Goal: Information Seeking & Learning: Learn about a topic

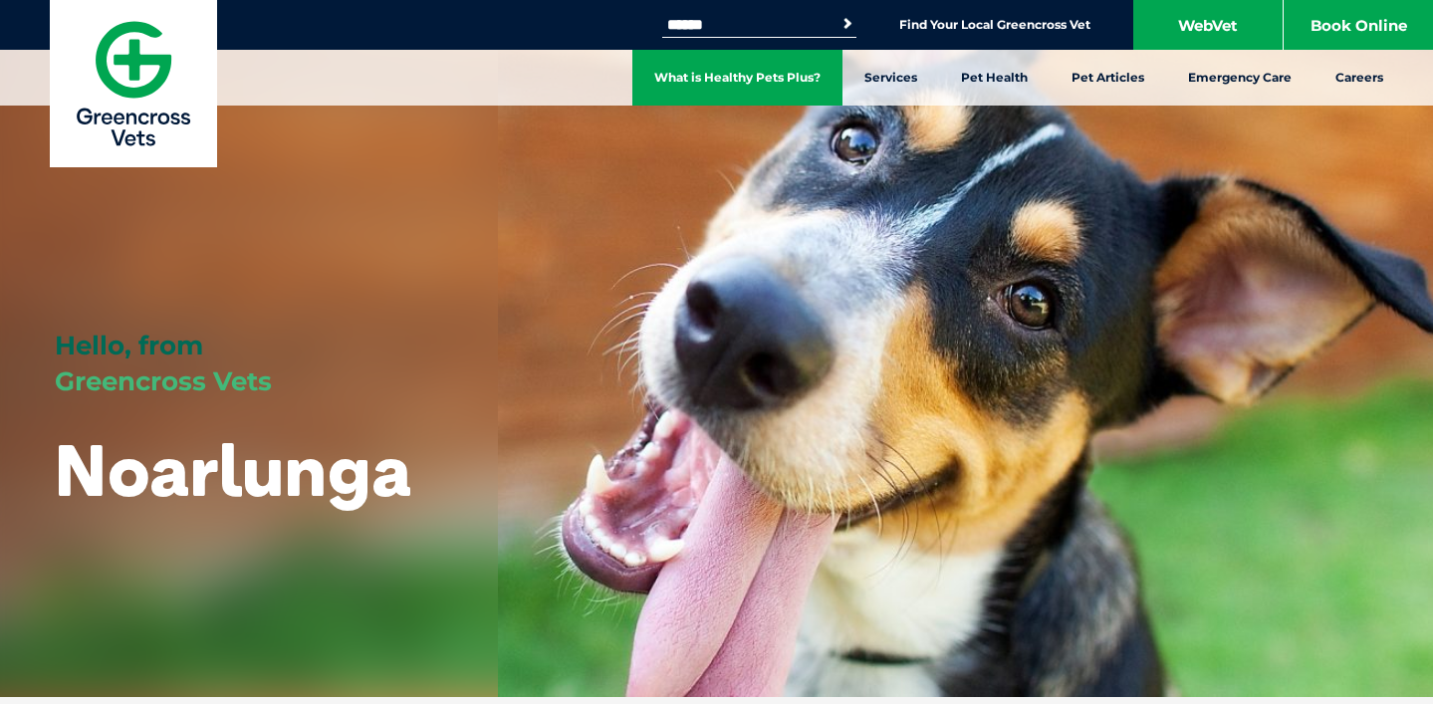
click at [800, 76] on link "What is Healthy Pets Plus?" at bounding box center [737, 78] width 210 height 56
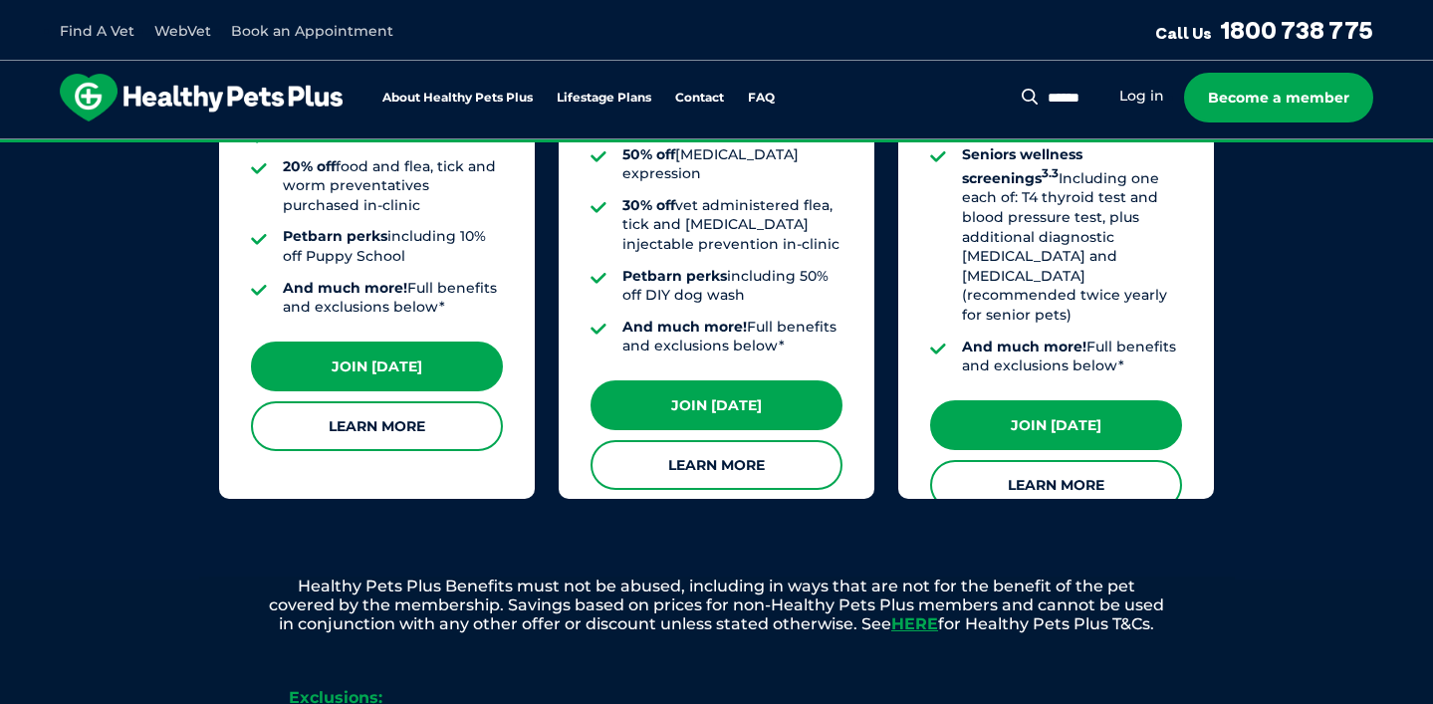
scroll to position [1973, 0]
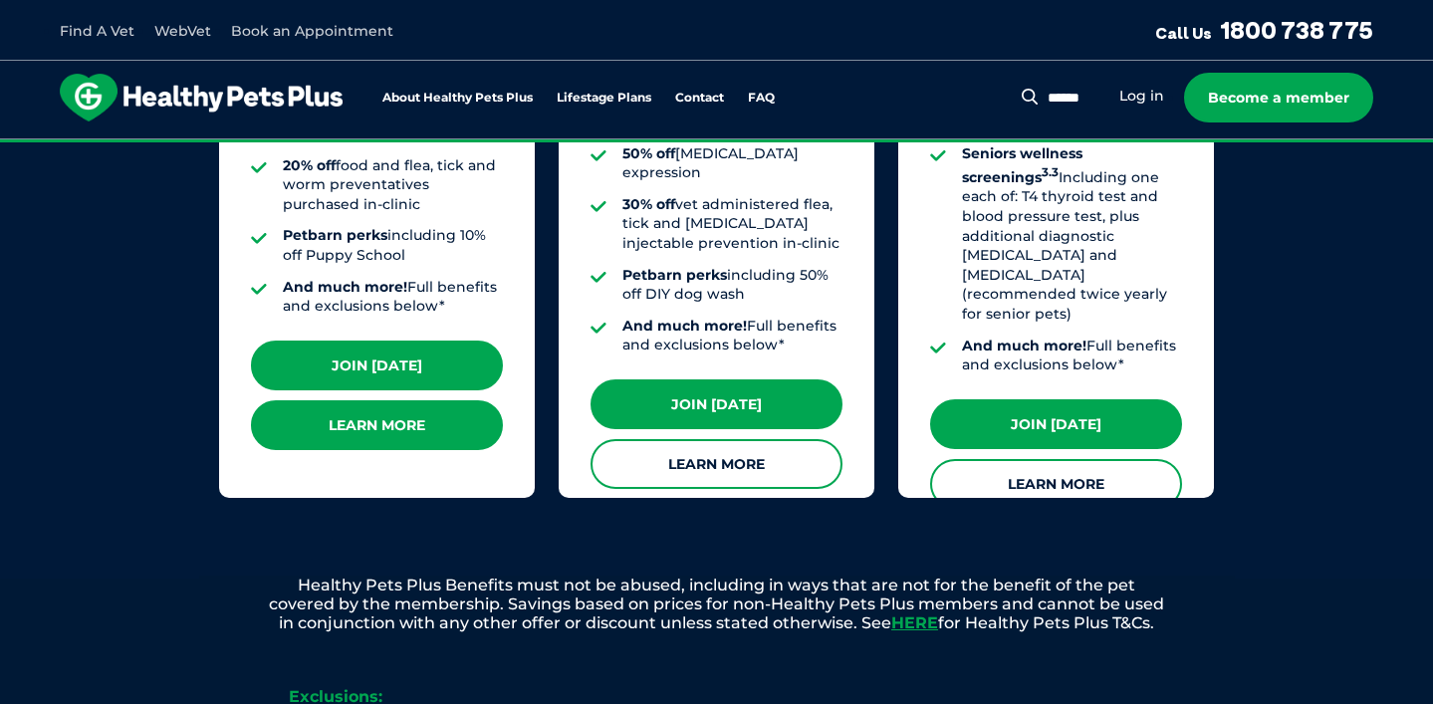
click at [411, 416] on link "Learn More" at bounding box center [377, 425] width 252 height 50
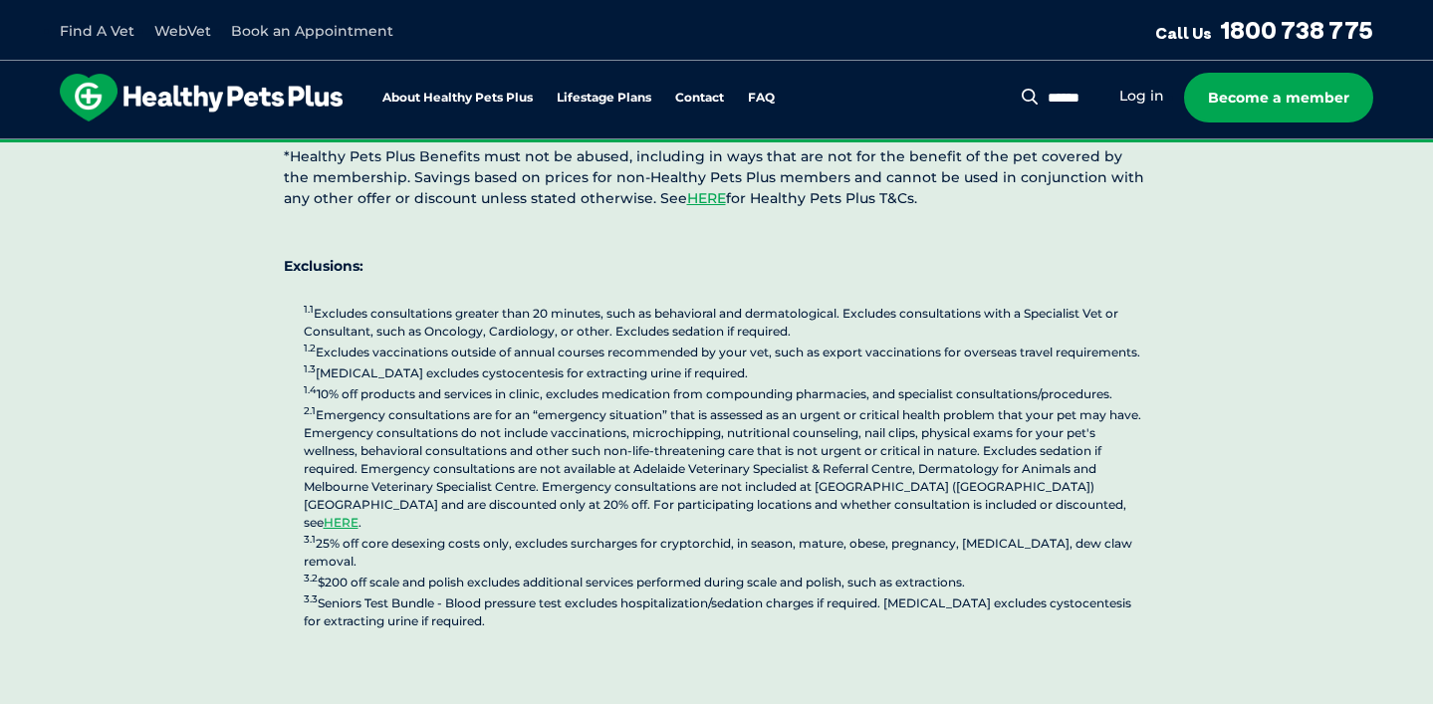
scroll to position [5020, 0]
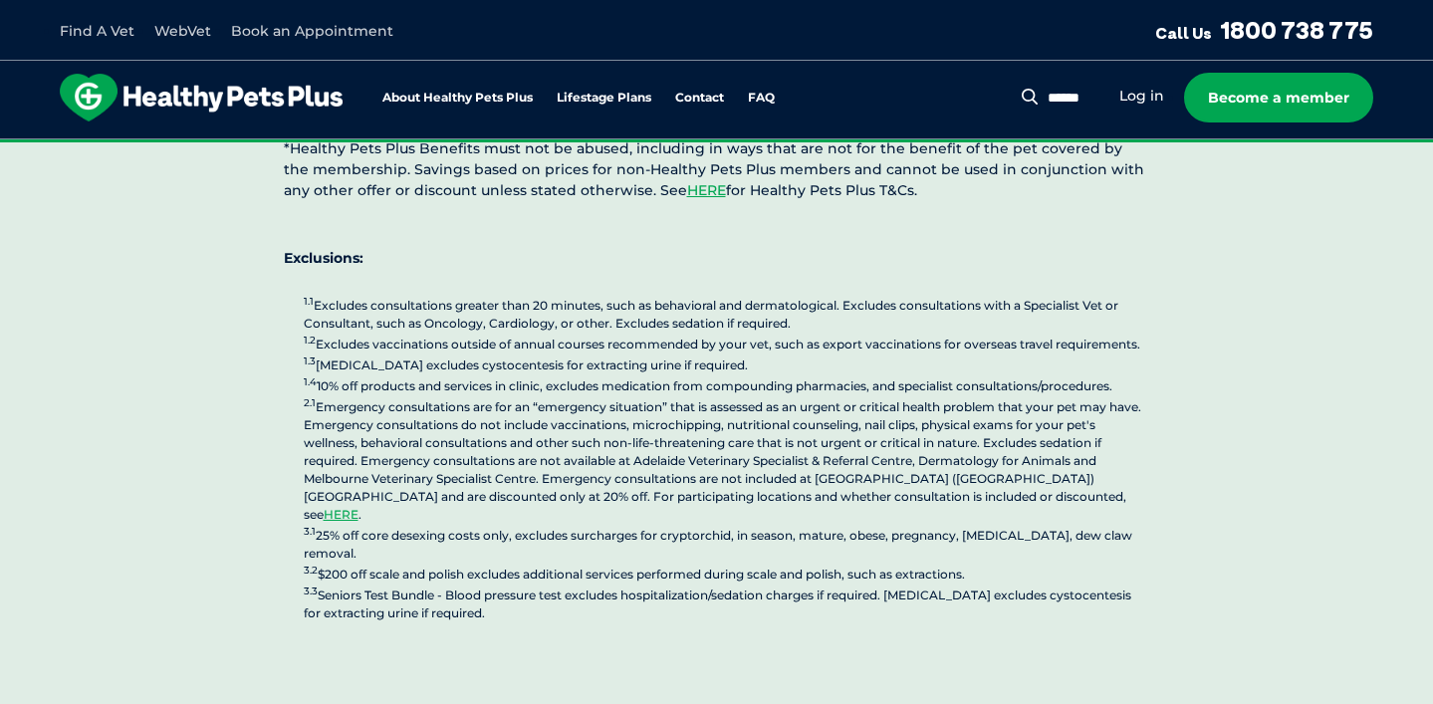
click at [601, 294] on p "1.1 Excludes consultations greater than 20 minutes, such as behavioral and derm…" at bounding box center [727, 458] width 846 height 329
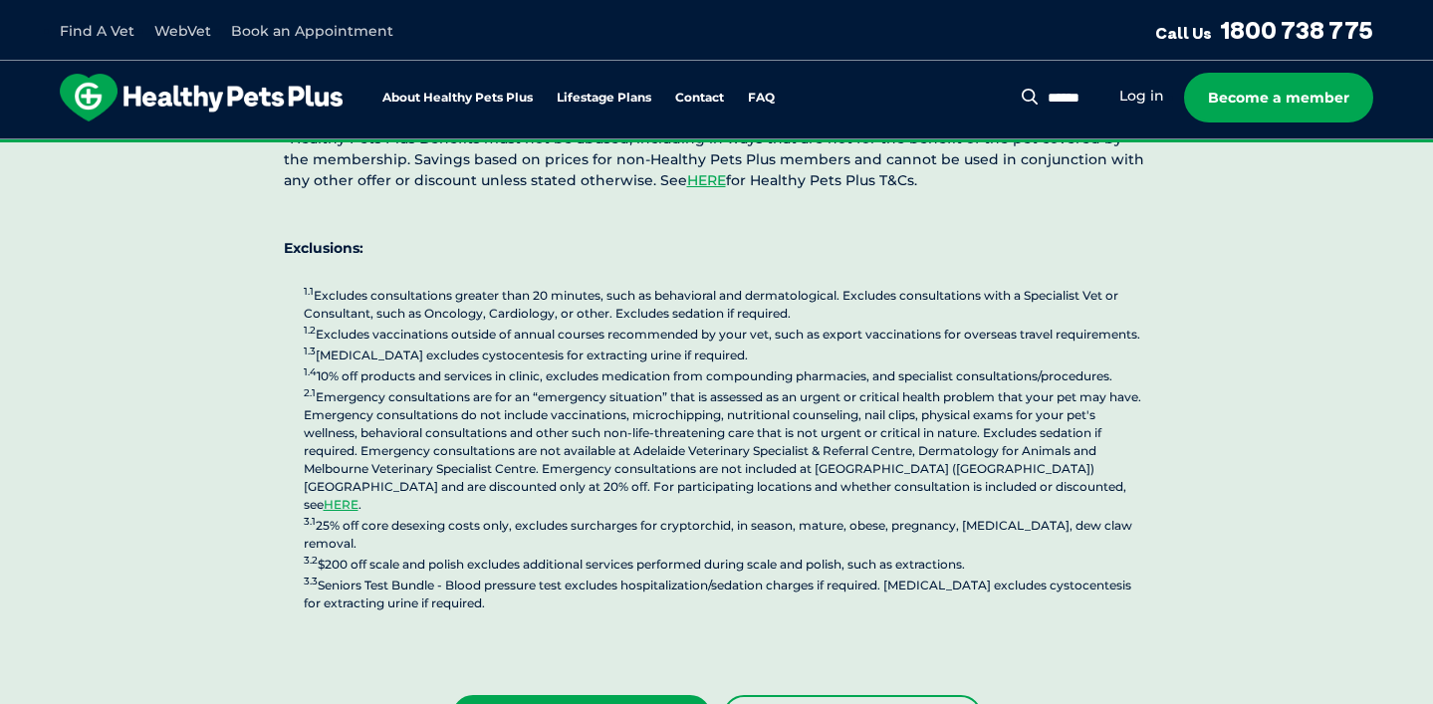
scroll to position [5033, 0]
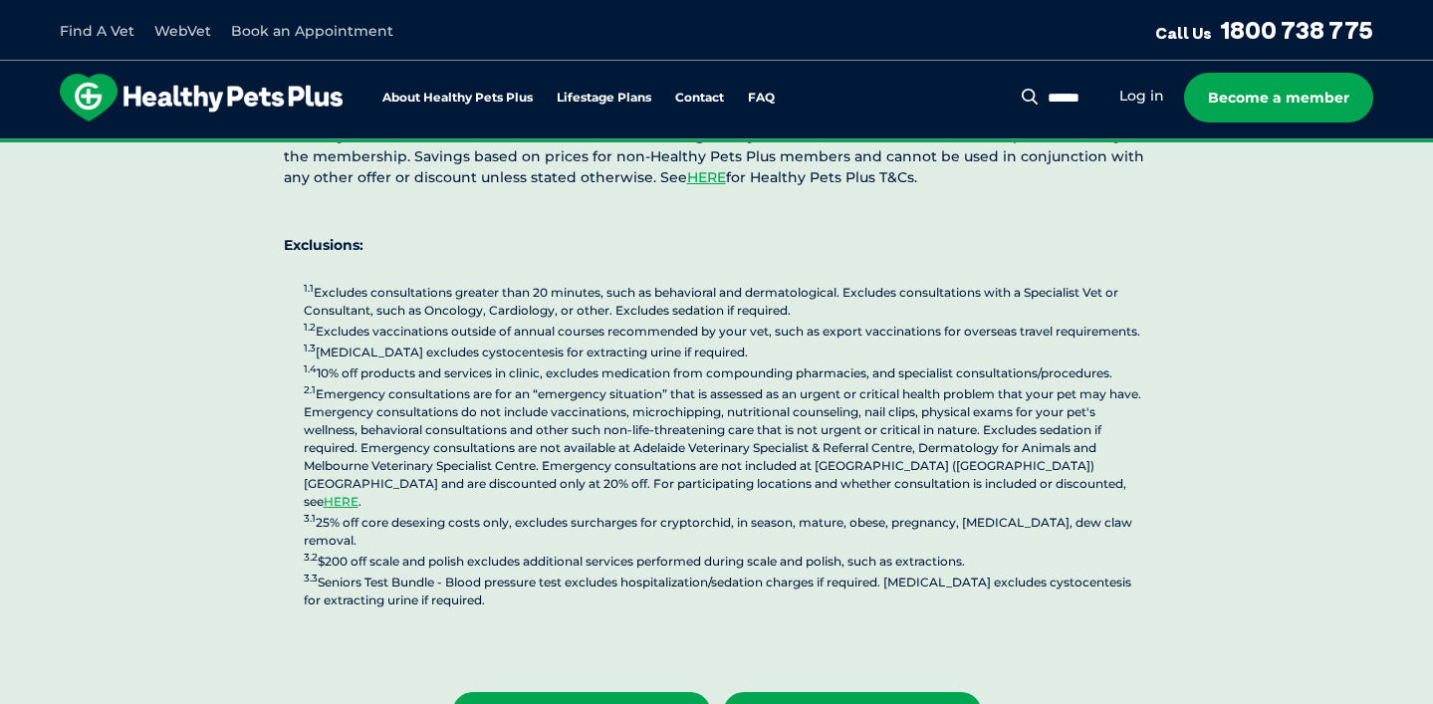
click at [893, 692] on link "View All Memberships" at bounding box center [852, 713] width 259 height 42
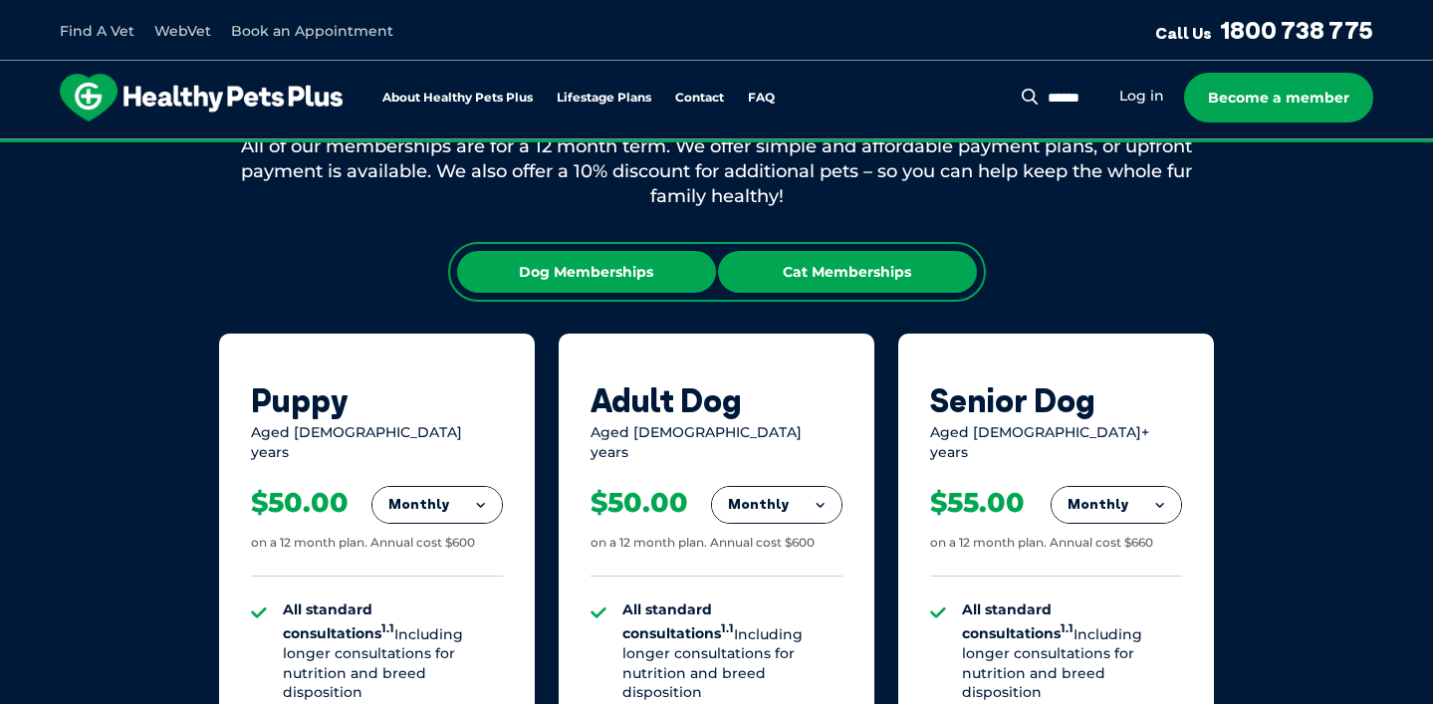
click at [872, 265] on div "Cat Memberships" at bounding box center [847, 272] width 259 height 42
click at [598, 265] on div "Dog Memberships" at bounding box center [586, 272] width 259 height 42
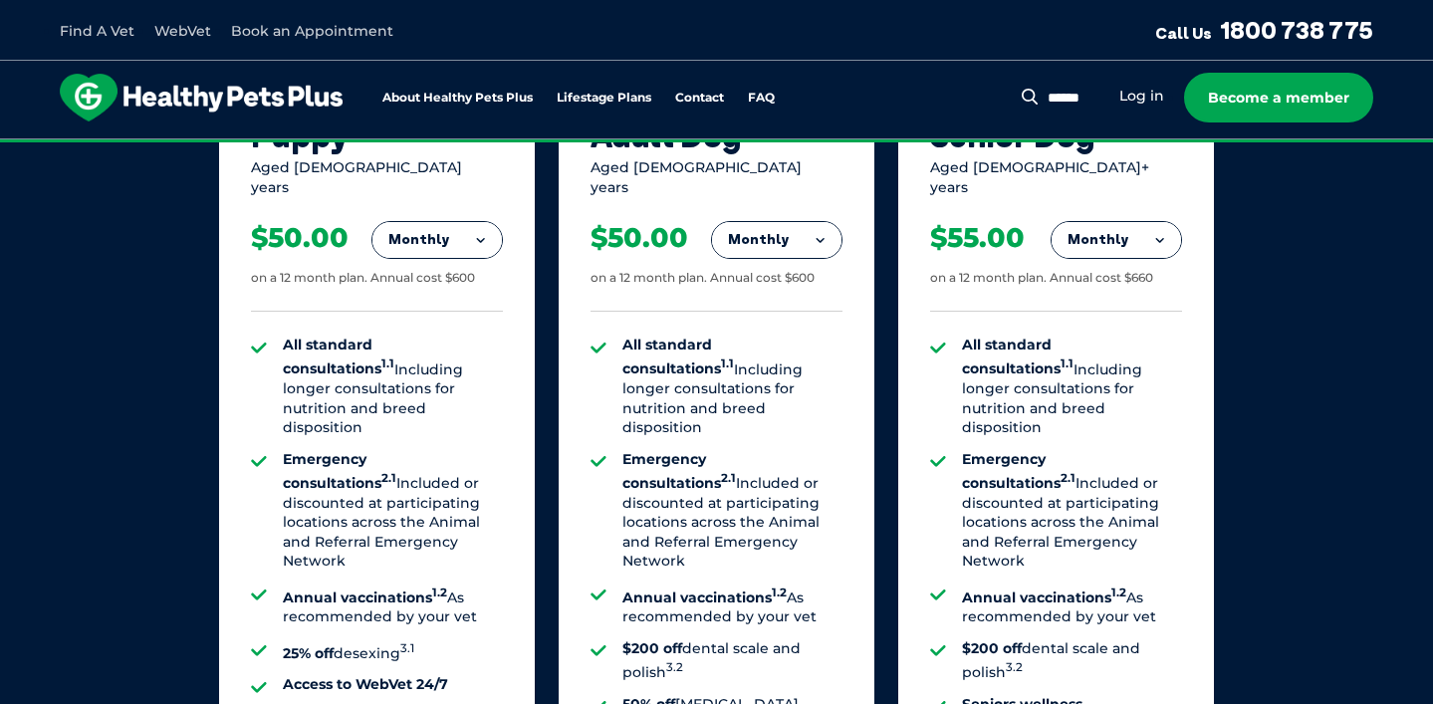
scroll to position [1428, 0]
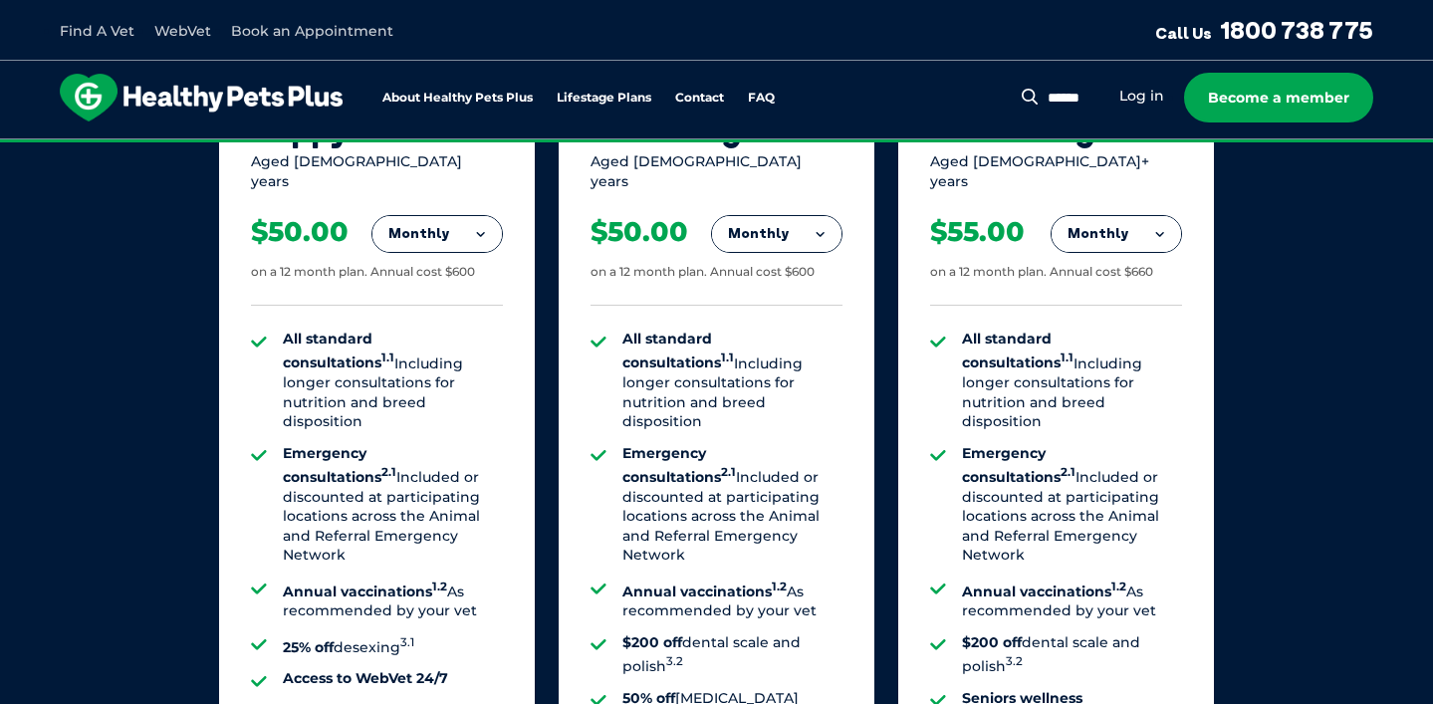
click at [477, 221] on button "Monthly" at bounding box center [436, 234] width 129 height 36
click at [471, 255] on li "Fortnightly" at bounding box center [436, 276] width 129 height 48
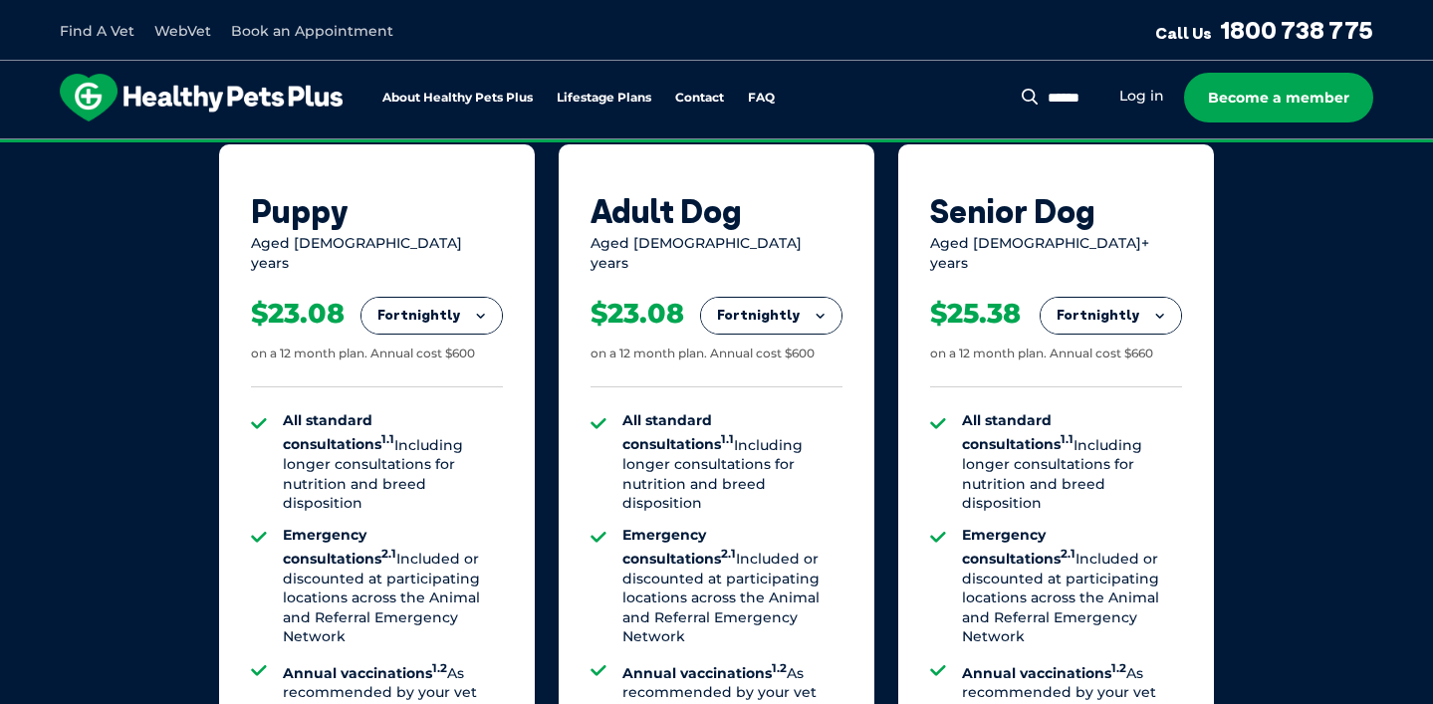
scroll to position [1344, 0]
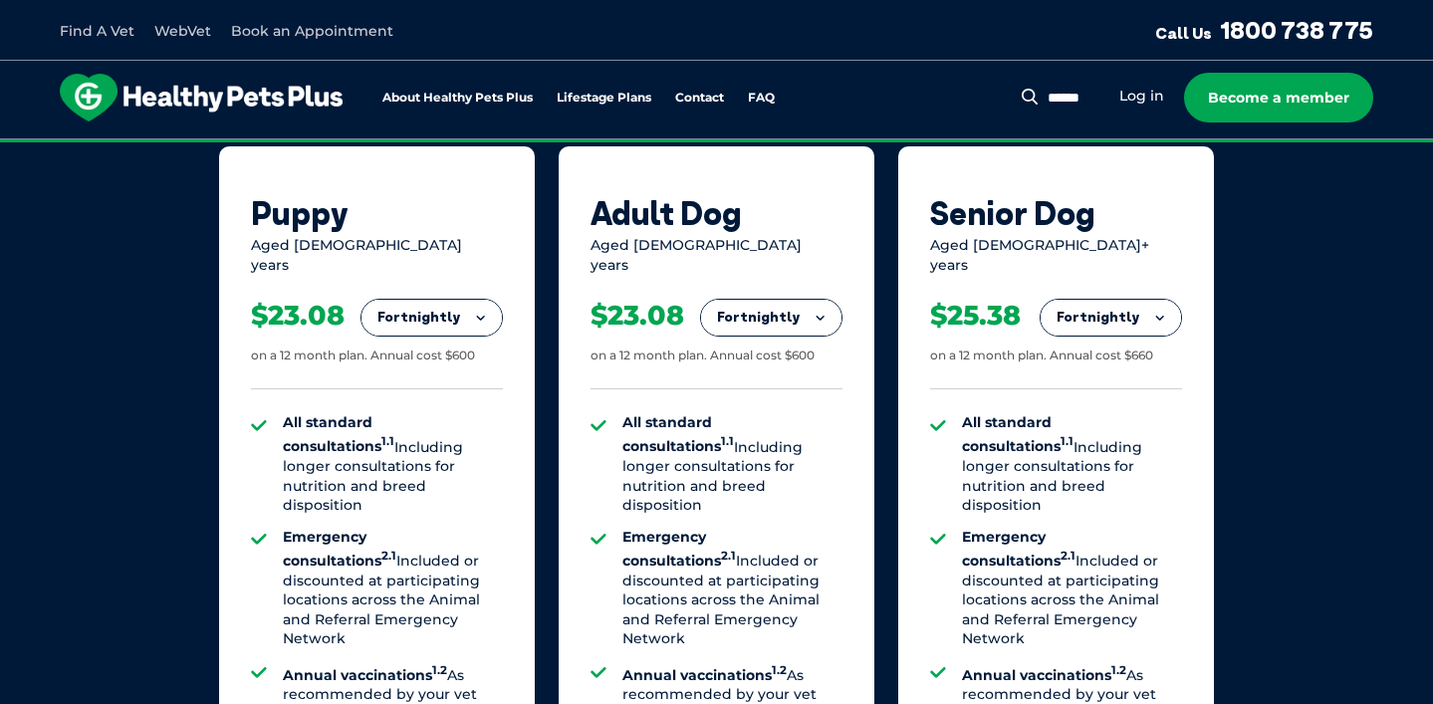
click at [496, 305] on button "Fortnightly" at bounding box center [431, 318] width 140 height 36
click at [448, 436] on li "Yearly" at bounding box center [431, 453] width 140 height 47
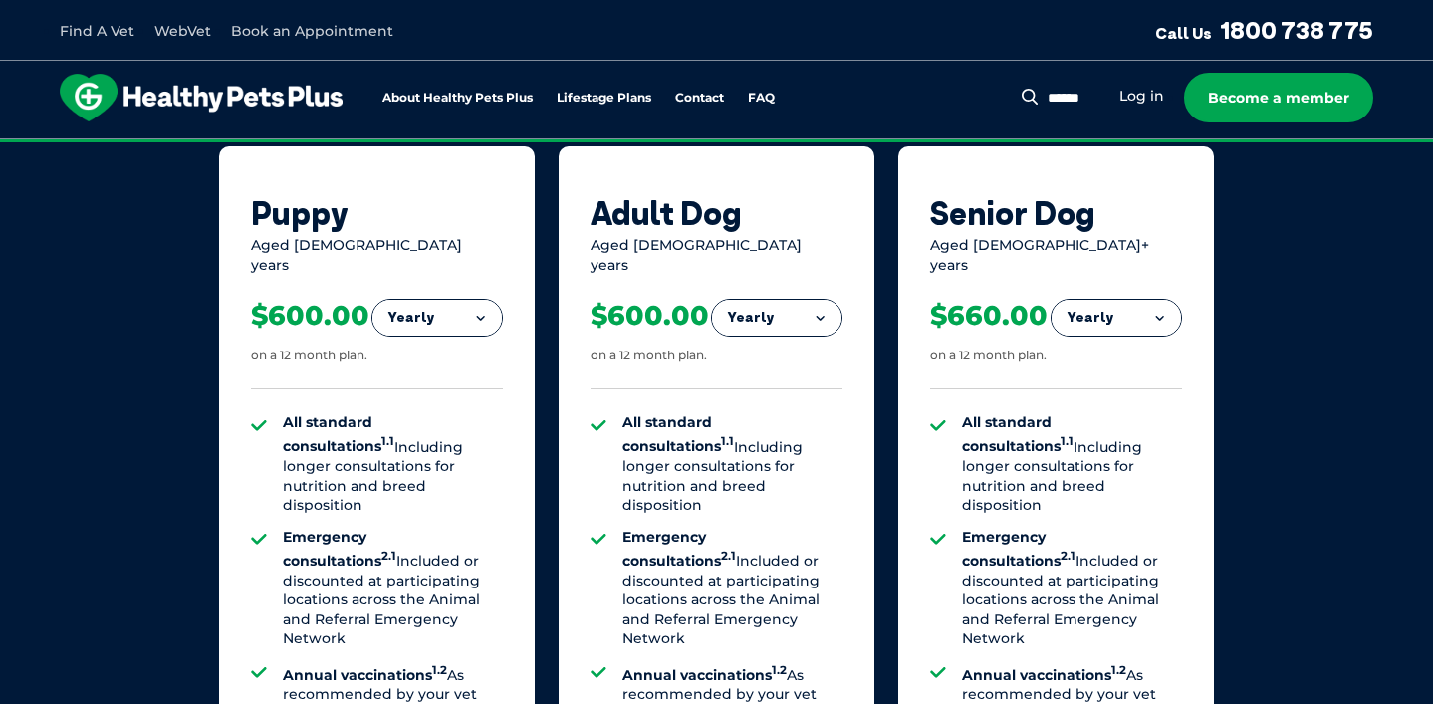
click at [468, 300] on button "Yearly" at bounding box center [436, 318] width 129 height 36
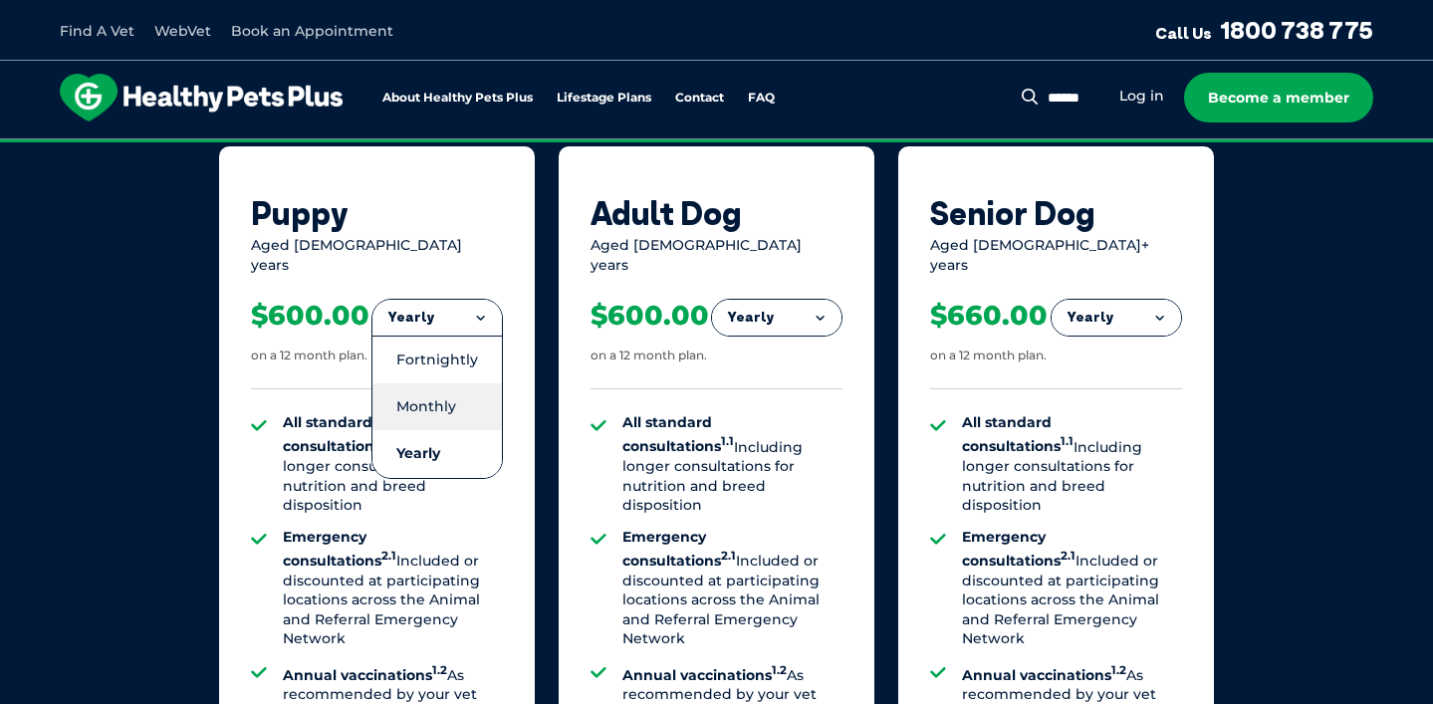
click at [455, 391] on li "Monthly" at bounding box center [436, 406] width 129 height 47
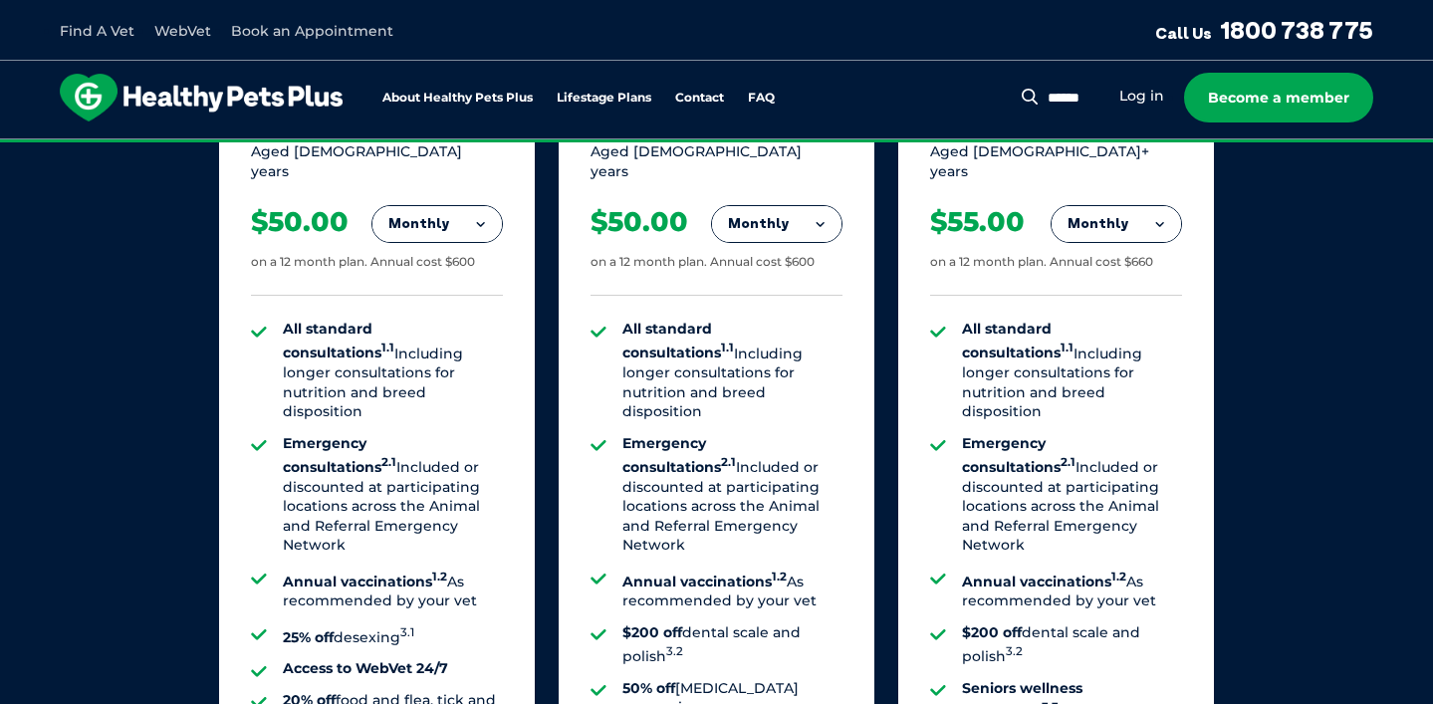
scroll to position [1451, 0]
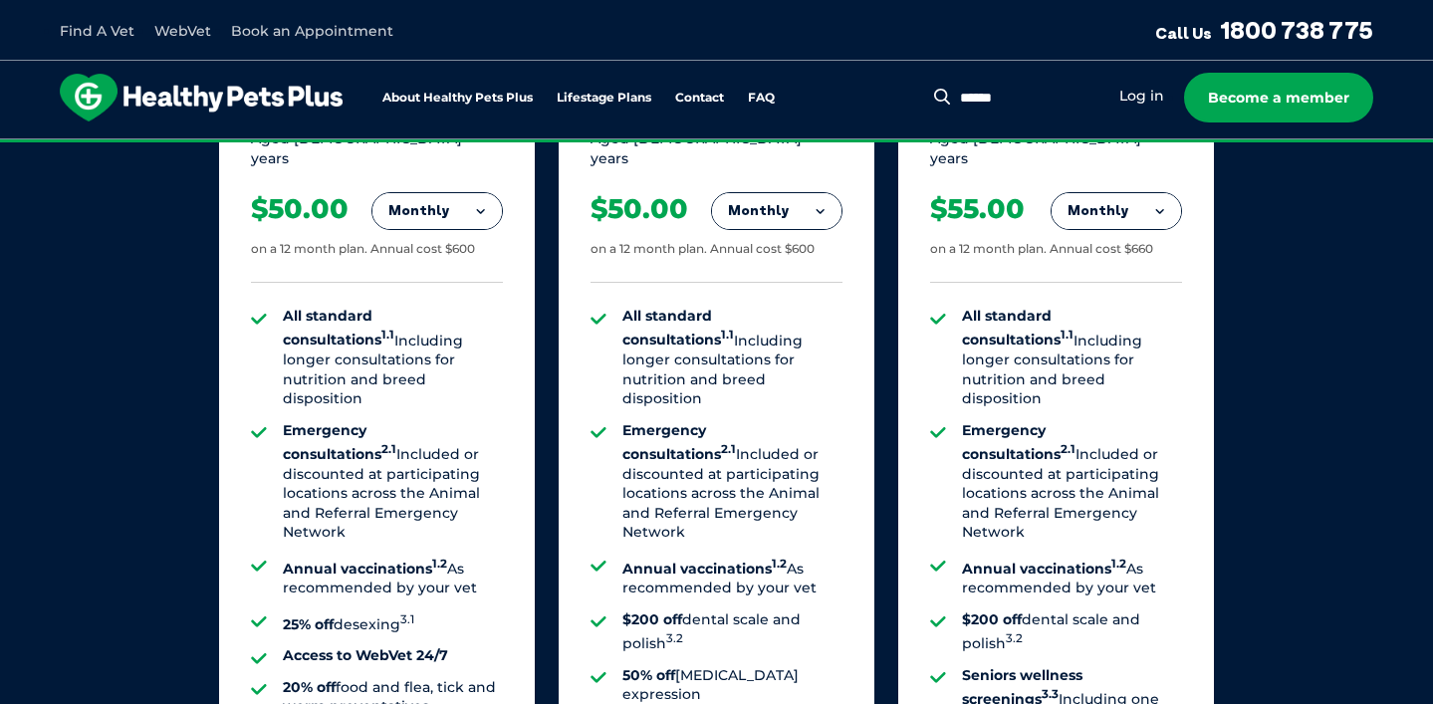
click at [1058, 99] on input "Search for:" at bounding box center [1027, 99] width 144 height 20
click at [930, 87] on button "Search" at bounding box center [942, 97] width 25 height 20
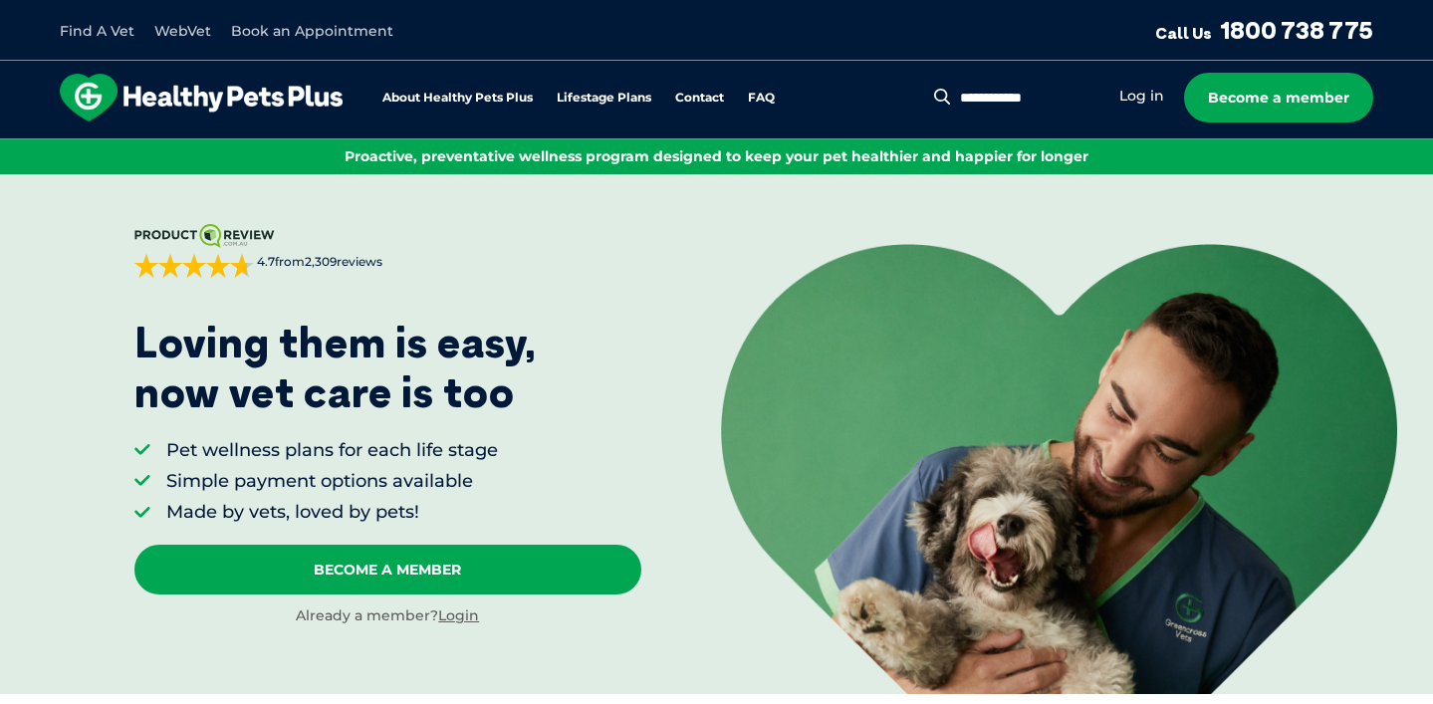
scroll to position [0, 0]
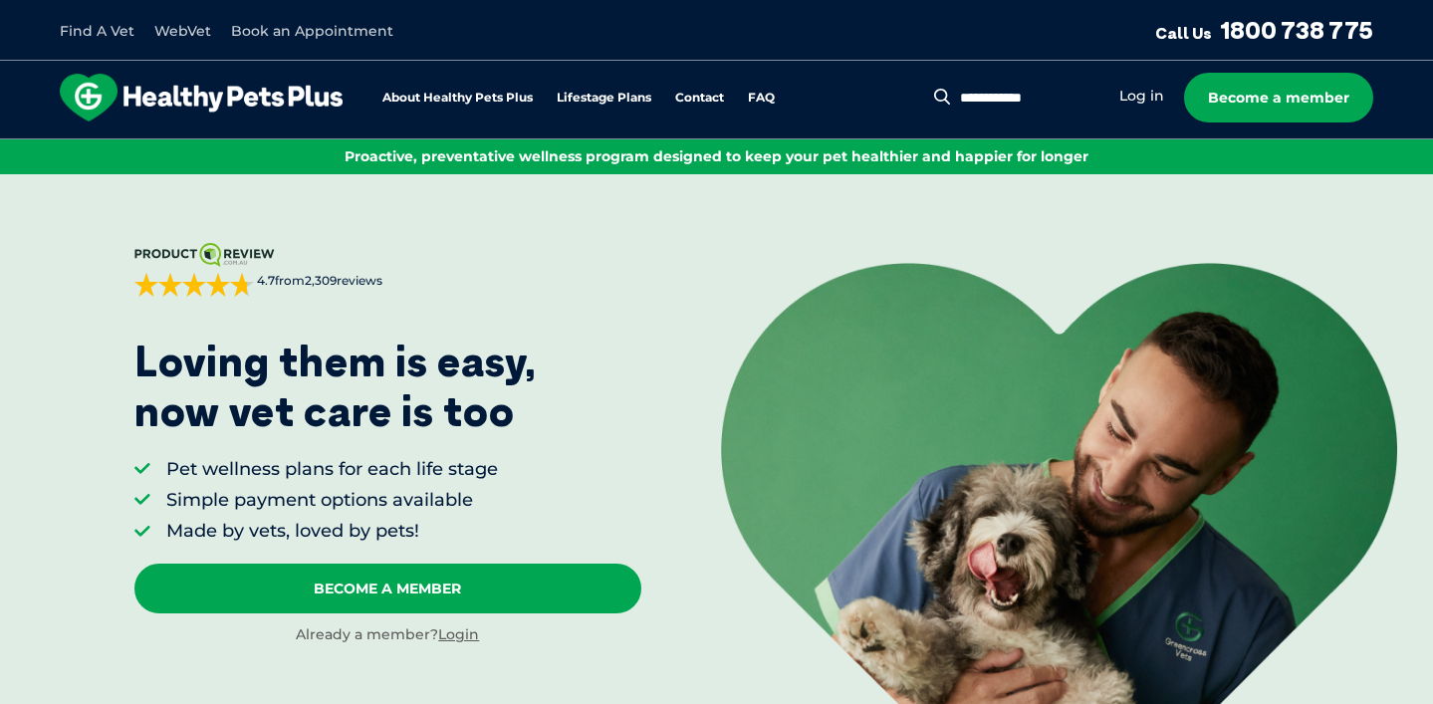
drag, startPoint x: 1047, startPoint y: 98, endPoint x: 909, endPoint y: 98, distance: 137.4
click at [909, 98] on div "**********" at bounding box center [716, 100] width 1433 height 79
type input "*****"
click at [930, 87] on button "Search" at bounding box center [942, 97] width 25 height 20
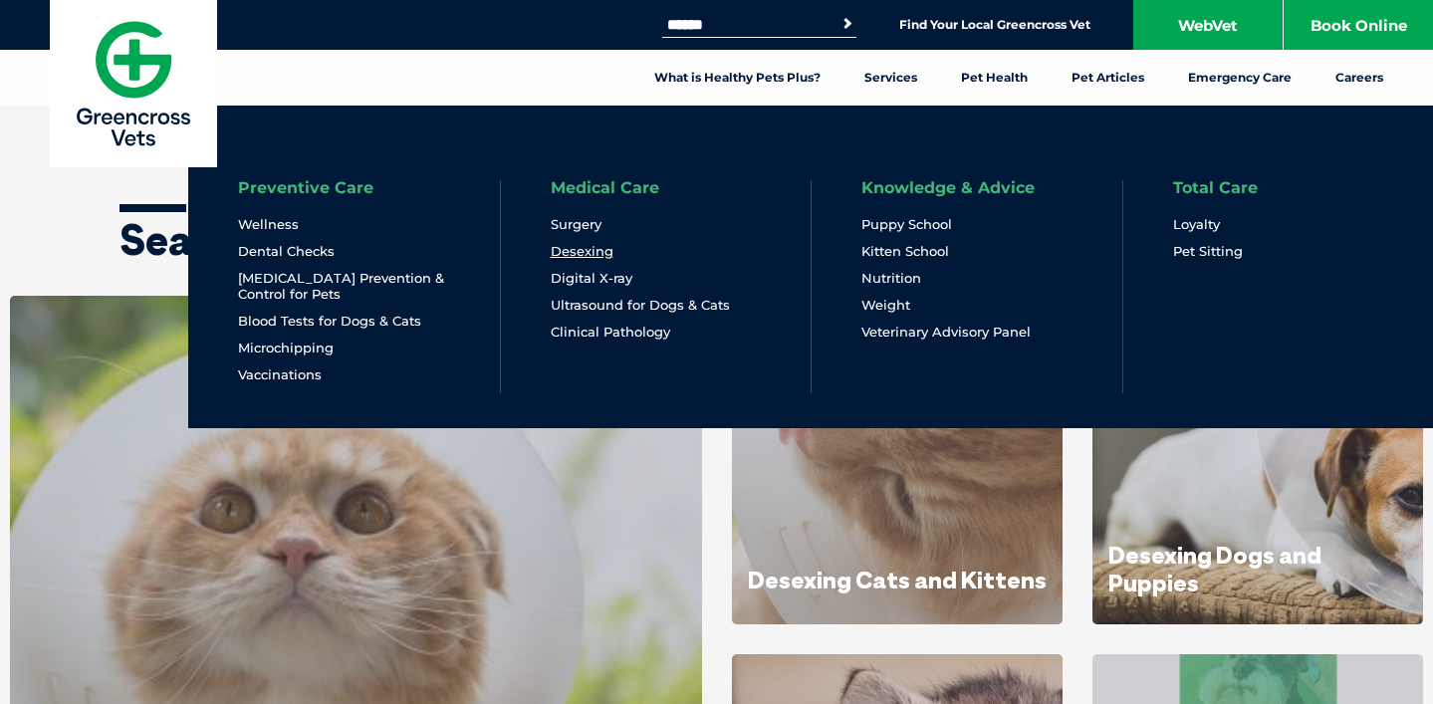
click at [584, 256] on link "Desexing" at bounding box center [582, 251] width 63 height 17
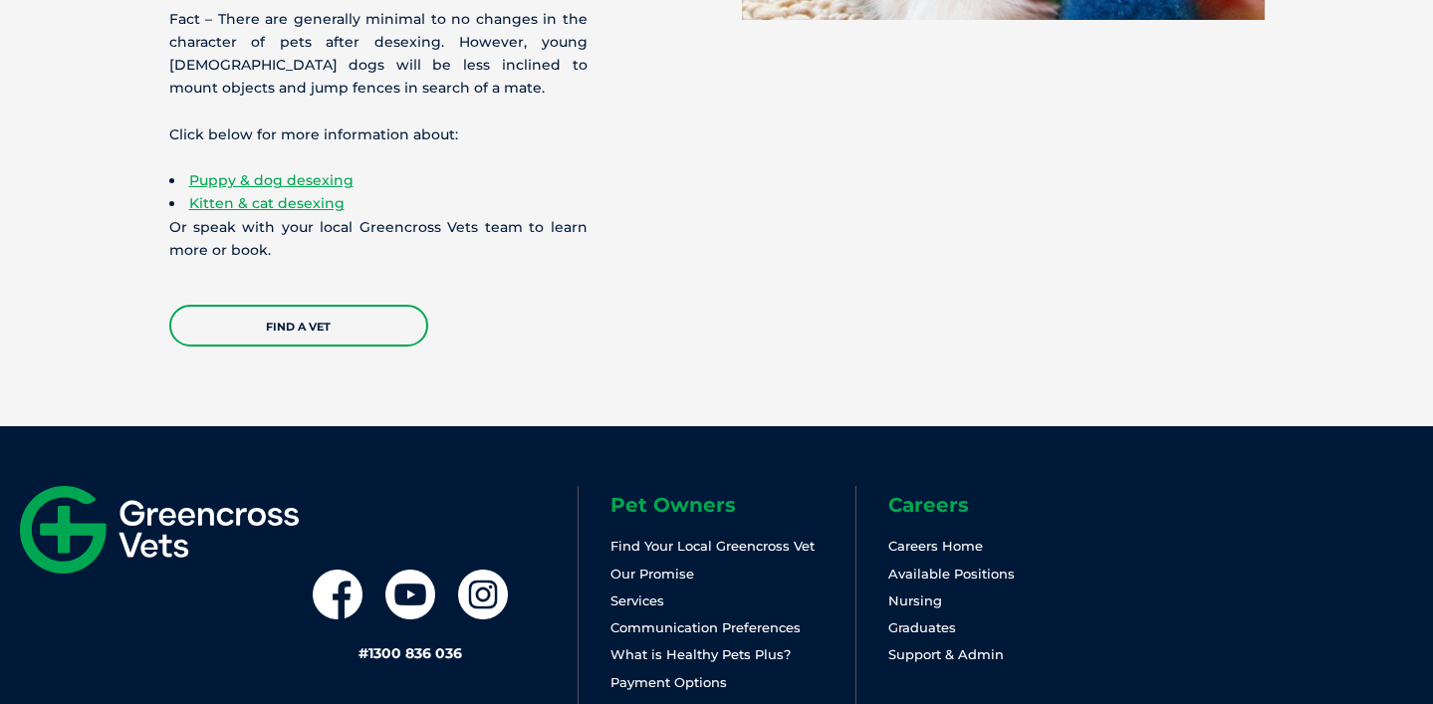
scroll to position [6218, 0]
